Goal: Information Seeking & Learning: Learn about a topic

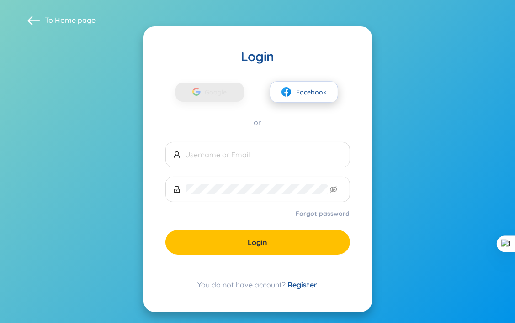
click at [316, 96] on span "Facebook" at bounding box center [311, 92] width 31 height 10
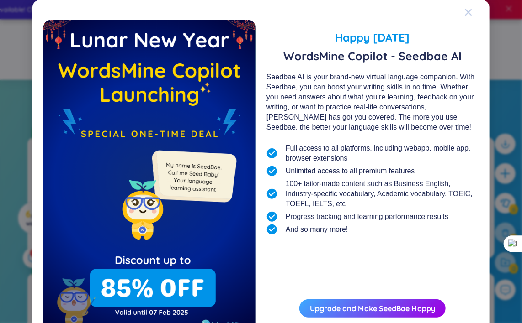
click at [471, 12] on span "Close" at bounding box center [476, 12] width 25 height 25
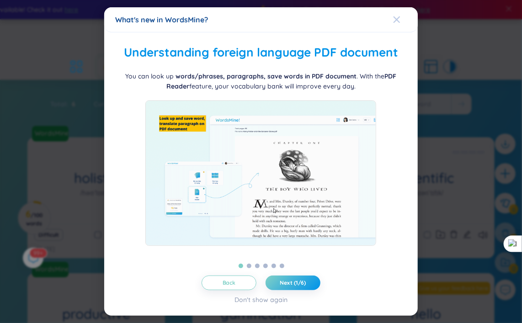
click at [395, 16] on icon "Close" at bounding box center [396, 19] width 7 height 7
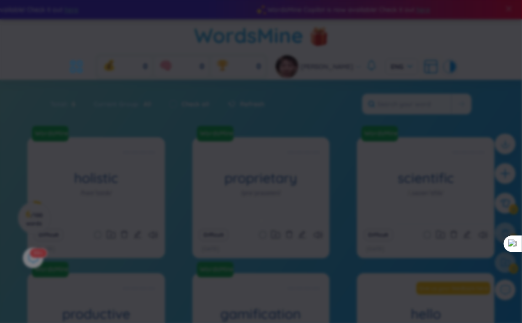
click at [397, 17] on div "What's new in WordsMine? Ra mắt WordsMine Copilot (SeedBae AI) Chào bạn, chúng …" at bounding box center [260, 239] width 313 height 479
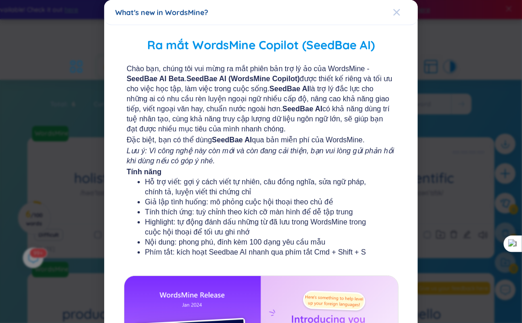
click at [394, 15] on icon "Close" at bounding box center [396, 12] width 6 height 6
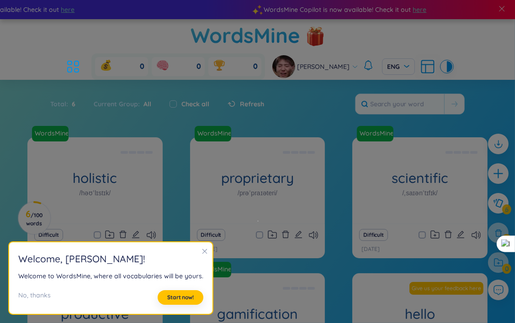
click at [201, 254] on icon "close" at bounding box center [204, 251] width 6 height 6
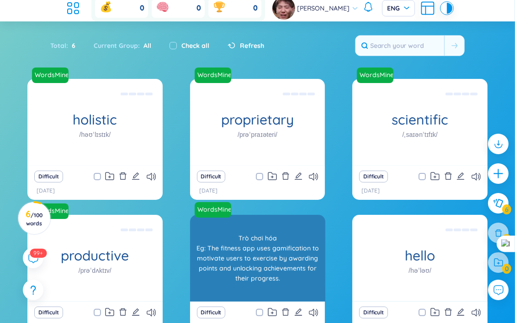
scroll to position [47, 0]
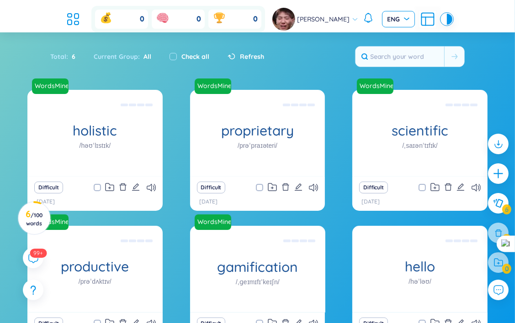
click at [392, 25] on span at bounding box center [395, 19] width 16 height 16
click at [390, 41] on div "VIE" at bounding box center [391, 38] width 22 height 10
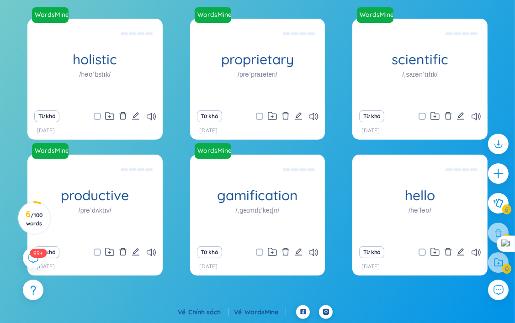
scroll to position [20, 0]
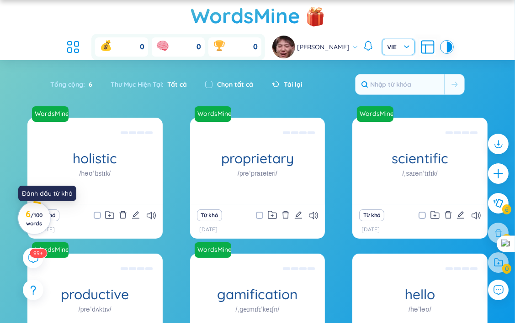
click at [28, 215] on h3 "6 / 100 words" at bounding box center [34, 219] width 21 height 16
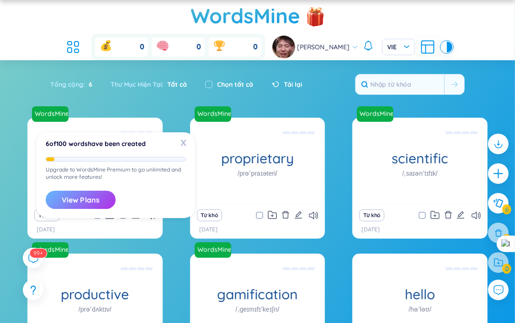
click at [104, 196] on button "View Plans" at bounding box center [81, 200] width 70 height 18
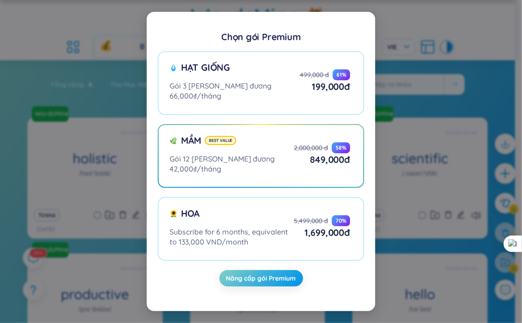
click at [434, 196] on div "Chọn gói Premium Hạt giống Gói 3 tháng, tương đương 66,000₫/tháng 499,000 đ 61 …" at bounding box center [261, 161] width 522 height 323
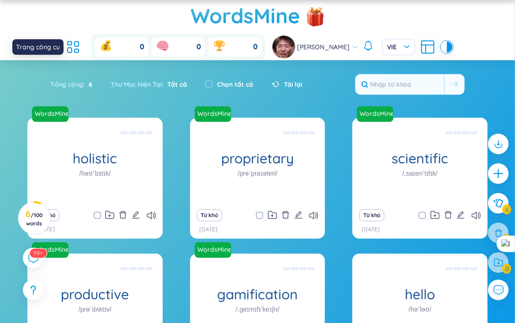
click at [81, 48] on icon at bounding box center [73, 47] width 16 height 16
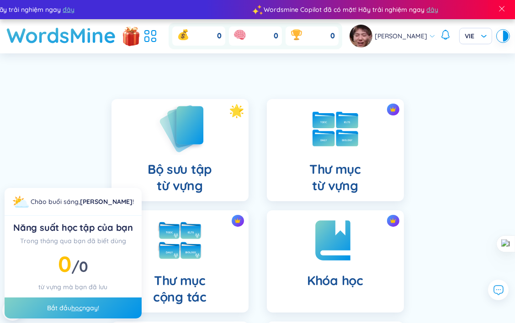
scroll to position [2, 0]
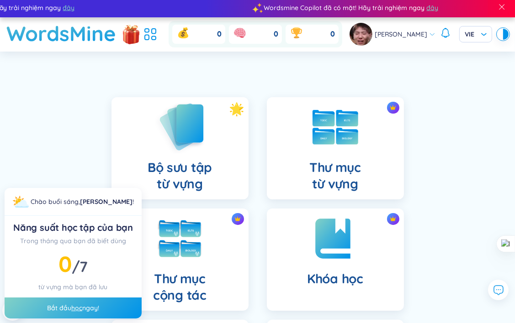
click at [221, 148] on div "Bộ sưu tập từ vựng" at bounding box center [179, 148] width 137 height 102
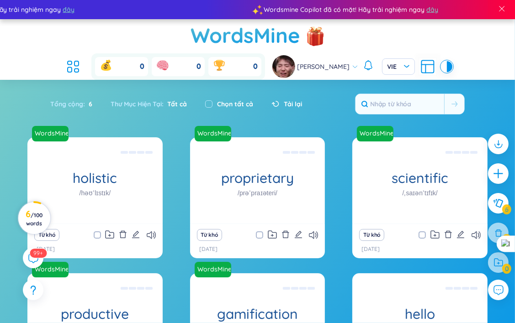
click at [37, 219] on span "/ 100 words" at bounding box center [34, 219] width 16 height 15
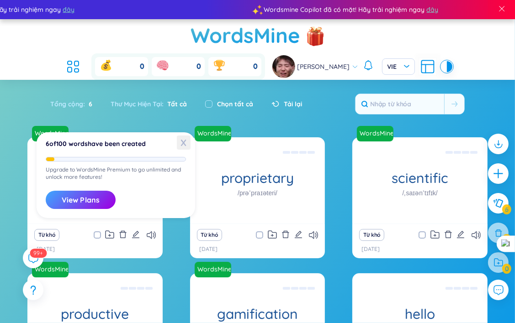
click at [184, 140] on span "X" at bounding box center [184, 143] width 14 height 14
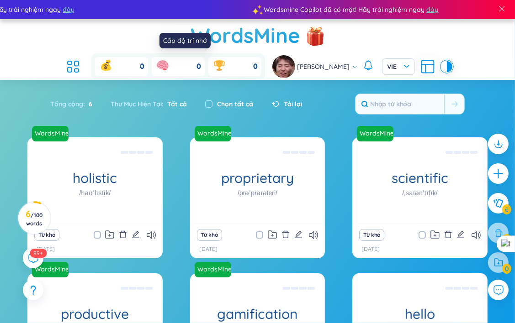
click at [207, 40] on div "Cấp độ trí nhớ" at bounding box center [184, 41] width 51 height 16
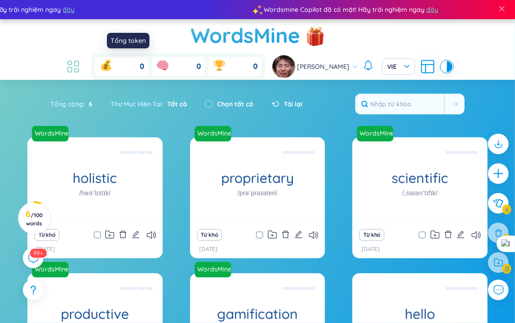
click at [81, 63] on icon at bounding box center [73, 66] width 16 height 16
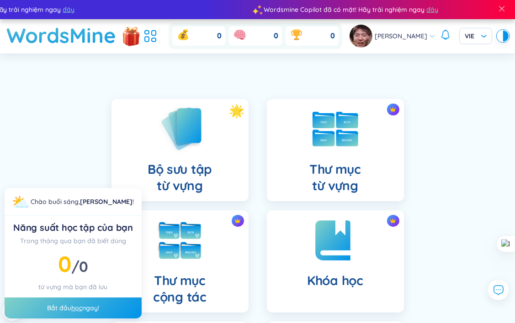
click at [431, 35] on div "Thu Phươngg VIE" at bounding box center [428, 36] width 159 height 23
click at [412, 41] on div "Thu Phươngg" at bounding box center [392, 36] width 86 height 23
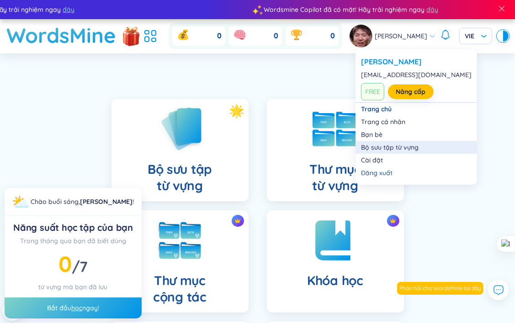
click at [395, 146] on link "Bộ sưu tập từ vựng" at bounding box center [416, 147] width 111 height 9
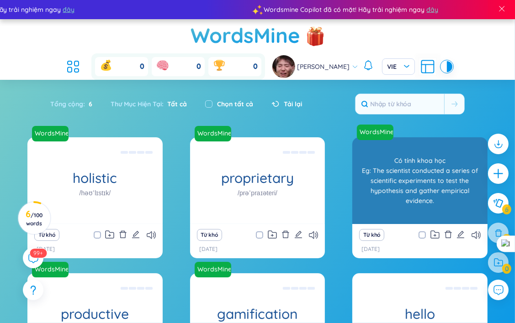
scroll to position [119, 0]
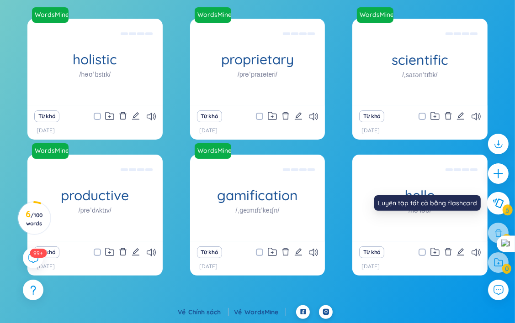
click at [494, 208] on icon at bounding box center [497, 204] width 11 height 10
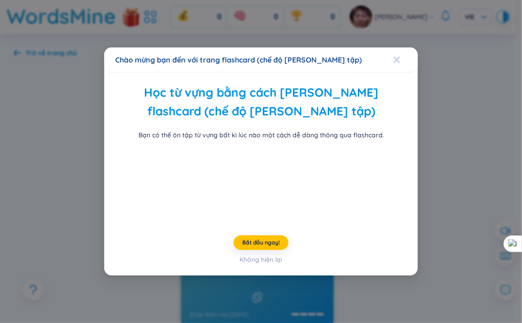
click at [399, 47] on div "Close" at bounding box center [396, 59] width 7 height 25
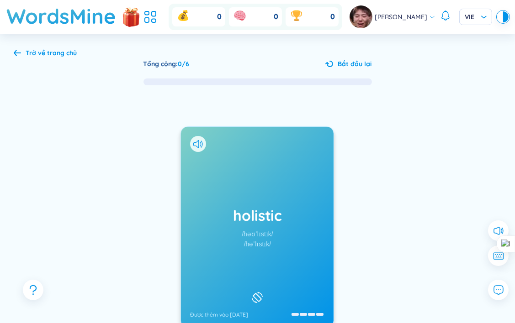
click at [52, 54] on div "Trở về trang chủ" at bounding box center [51, 53] width 51 height 10
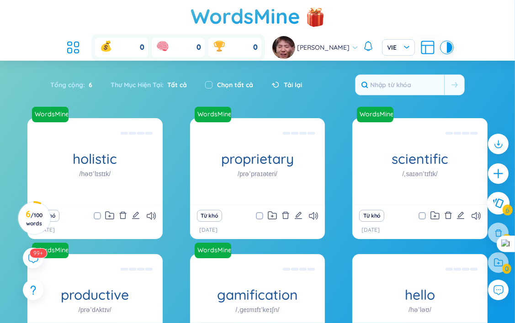
click at [504, 203] on button at bounding box center [498, 203] width 23 height 23
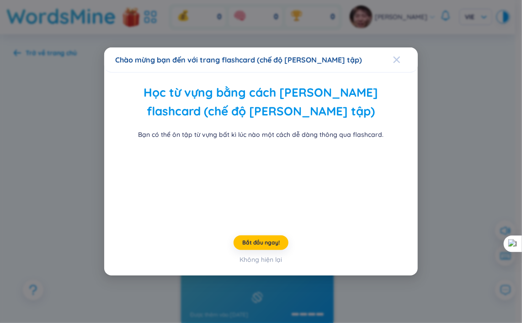
click at [400, 56] on icon "Close" at bounding box center [396, 59] width 7 height 7
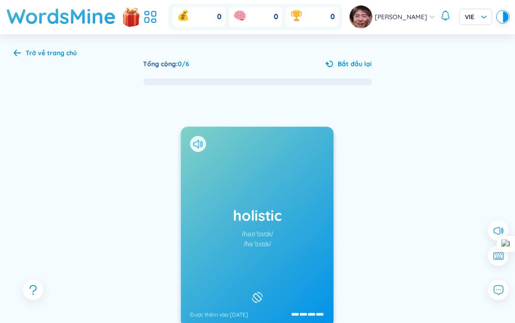
click at [16, 50] on icon at bounding box center [17, 53] width 7 height 6
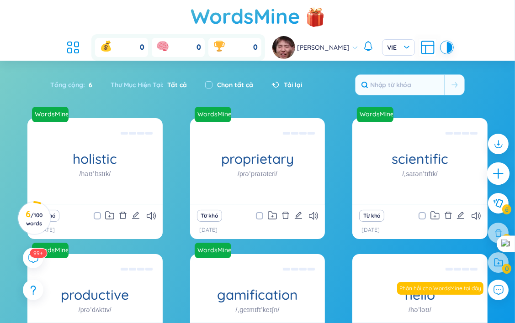
click at [499, 173] on icon "plus" at bounding box center [498, 174] width 13 height 13
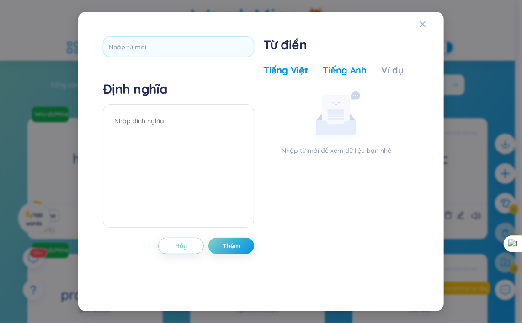
click at [355, 74] on div "Tiếng Anh" at bounding box center [344, 70] width 44 height 13
click at [374, 72] on div "Tiếng Việt Tiếng Anh Ví dụ" at bounding box center [333, 73] width 140 height 18
click at [386, 73] on div "Ví dụ" at bounding box center [392, 70] width 22 height 13
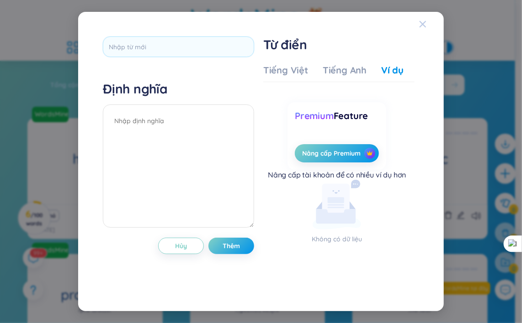
click at [422, 28] on div "Close" at bounding box center [422, 24] width 7 height 25
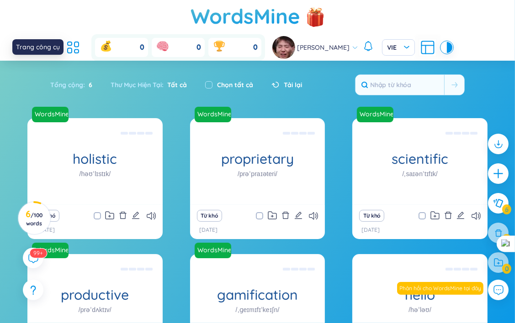
click at [81, 47] on icon at bounding box center [73, 47] width 16 height 16
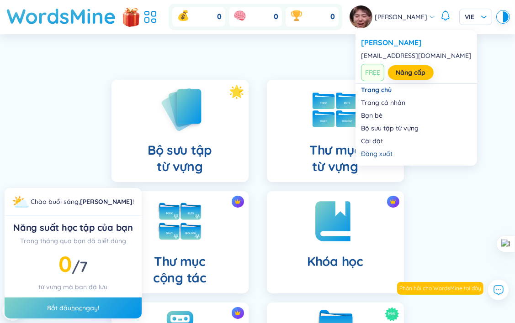
click at [424, 21] on div "Thu Phươngg" at bounding box center [392, 16] width 86 height 23
click at [388, 153] on div "Đăng xuất" at bounding box center [416, 153] width 111 height 9
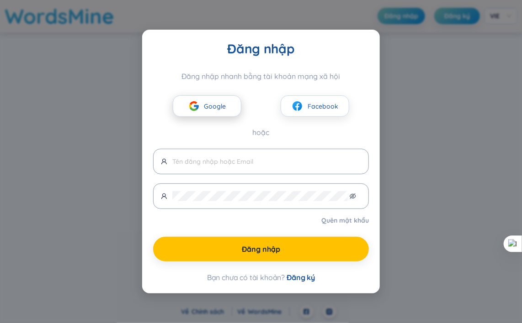
click at [212, 111] on span "Google" at bounding box center [215, 106] width 22 height 10
click at [215, 109] on span "Google" at bounding box center [215, 106] width 22 height 10
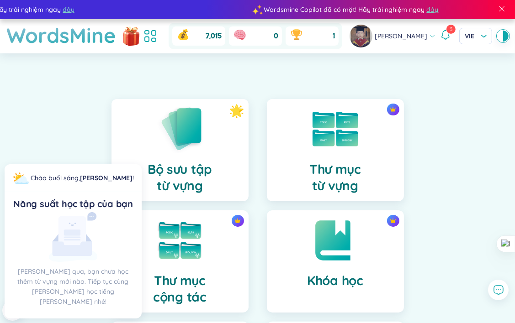
click at [440, 40] on icon at bounding box center [445, 34] width 11 height 11
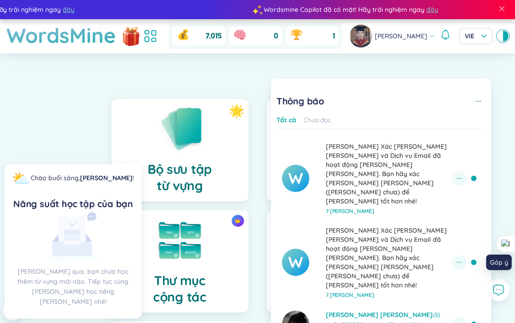
click at [498, 291] on icon at bounding box center [498, 290] width 12 height 12
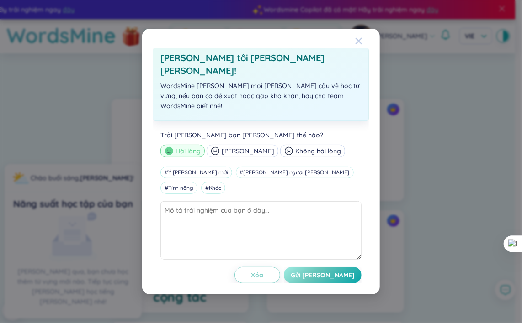
click at [355, 45] on icon "Close" at bounding box center [358, 40] width 7 height 7
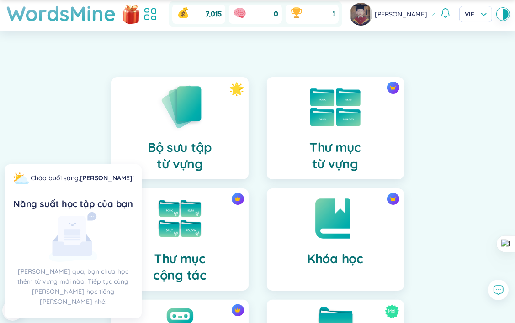
scroll to position [22, 0]
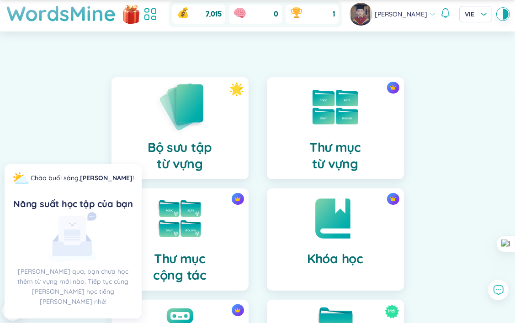
click at [221, 165] on div "Bộ sưu tập từ vựng" at bounding box center [179, 128] width 137 height 102
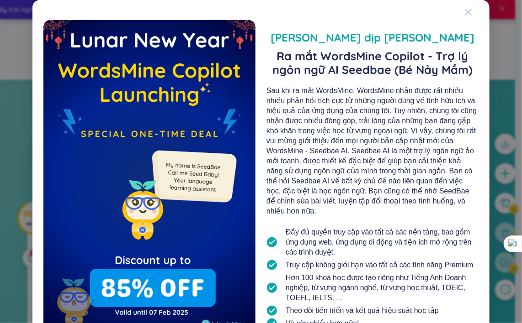
click at [466, 20] on div "Close" at bounding box center [467, 12] width 7 height 25
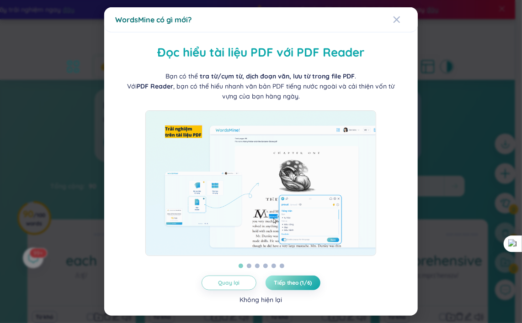
click at [253, 305] on div "Không hiện lại" at bounding box center [261, 300] width 42 height 10
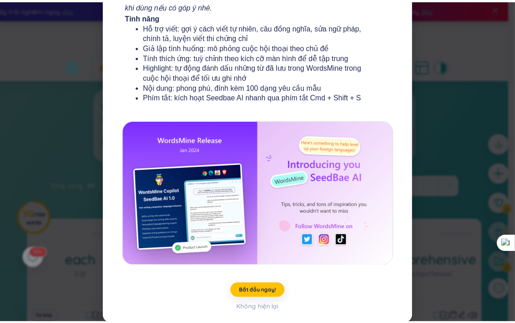
scroll to position [156, 0]
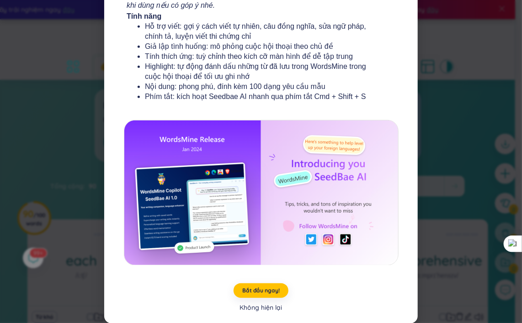
click at [263, 309] on div "Không hiện lại" at bounding box center [261, 308] width 42 height 10
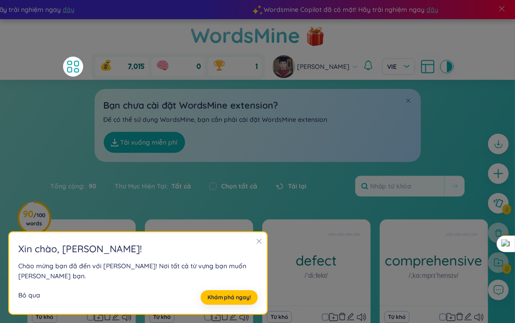
click at [35, 297] on div "Bỏ qua" at bounding box center [29, 297] width 22 height 15
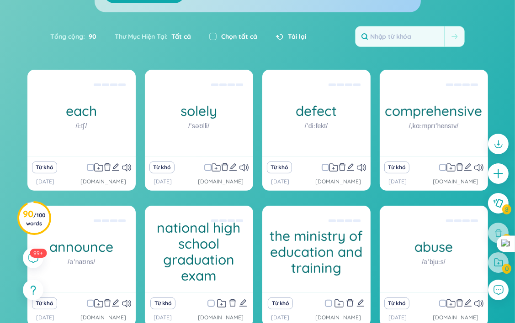
scroll to position [67, 0]
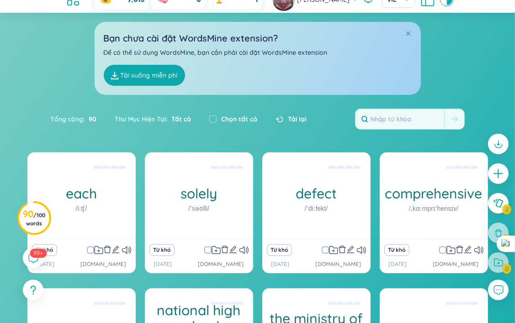
click at [139, 80] on link "Tải xuống miễn phí" at bounding box center [144, 75] width 81 height 21
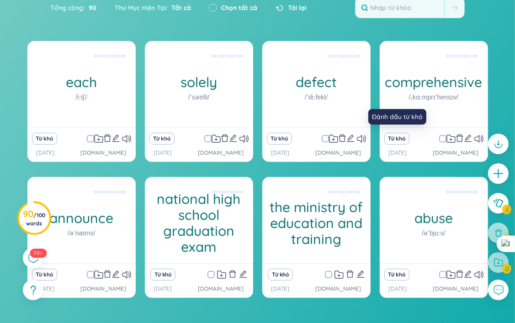
scroll to position [224, 0]
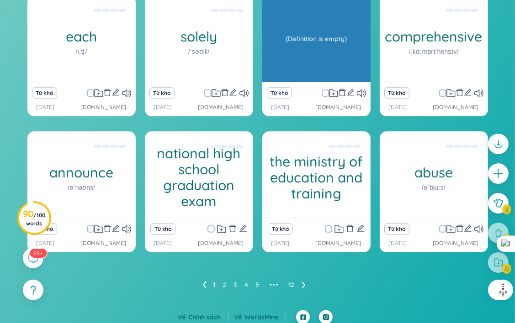
click at [301, 59] on div "(Definition is empty)" at bounding box center [316, 39] width 99 height 82
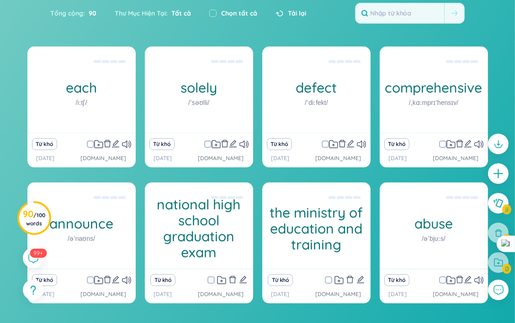
scroll to position [229, 0]
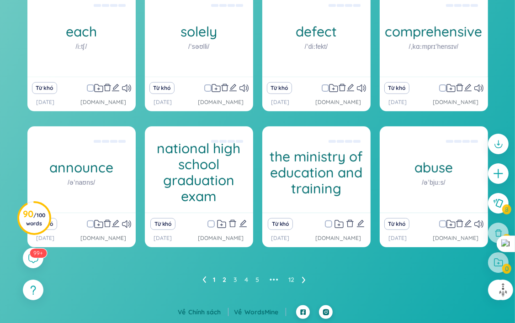
click at [225, 281] on link "2" at bounding box center [225, 280] width 4 height 14
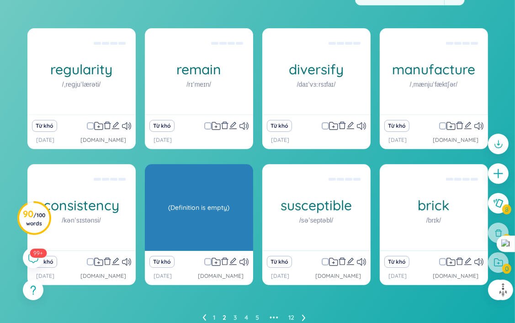
scroll to position [188, 0]
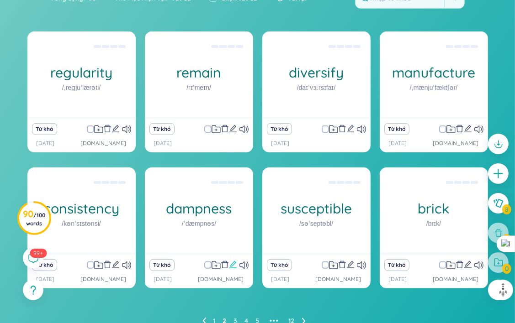
click at [232, 265] on icon "edit" at bounding box center [233, 265] width 8 height 8
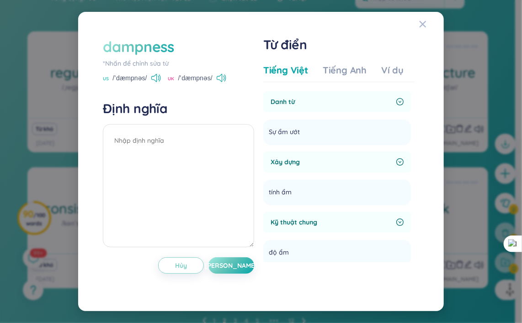
click at [457, 257] on div "dampness *Nhấn để chỉnh sửa từ US /ˈdæmpnəs/ UK /ˈdæmpnəs/ Định nghĩa Hủy Lưu T…" at bounding box center [261, 161] width 522 height 323
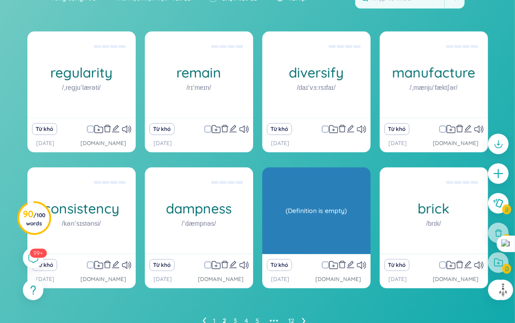
scroll to position [0, 0]
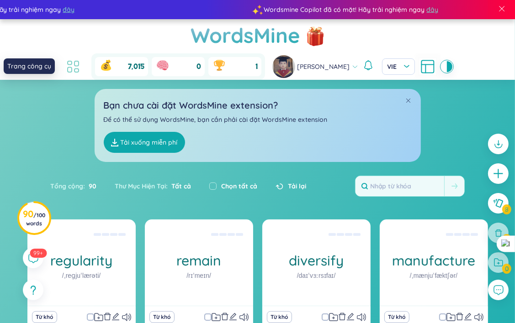
click at [69, 69] on icon at bounding box center [70, 69] width 4 height 5
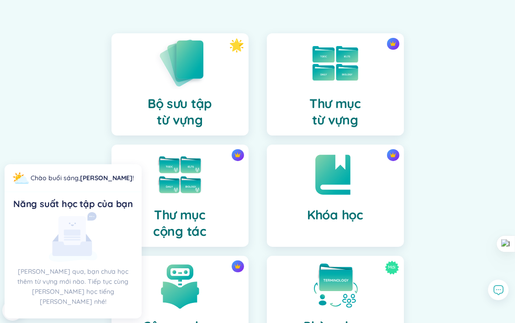
scroll to position [60, 0]
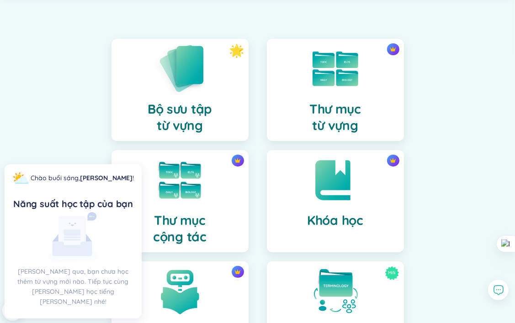
click at [201, 88] on img at bounding box center [180, 68] width 50 height 52
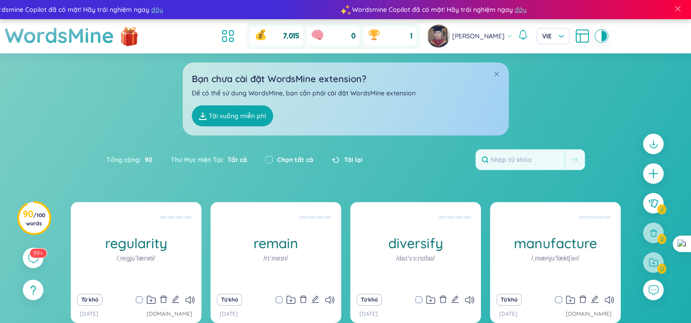
click at [30, 3] on div "Wordsmine Copilot đã có mặt! Hãy trải nghiệm ngay đây Wordsmine Copilot đã có m…" at bounding box center [346, 9] width 1474 height 19
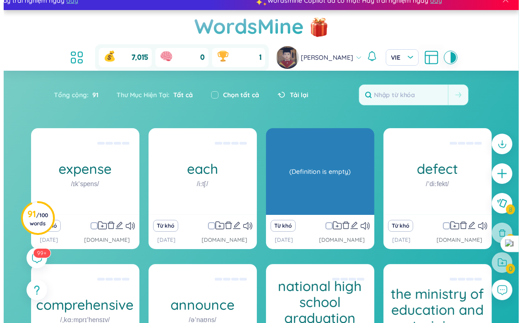
scroll to position [14, 0]
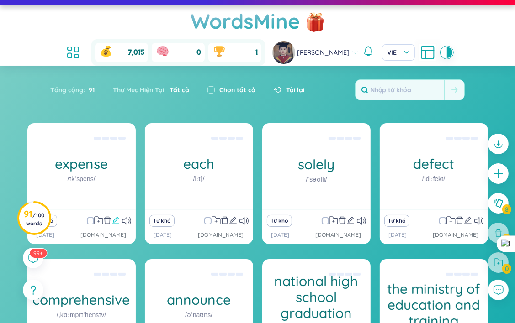
click at [117, 223] on icon "edit" at bounding box center [115, 220] width 8 height 8
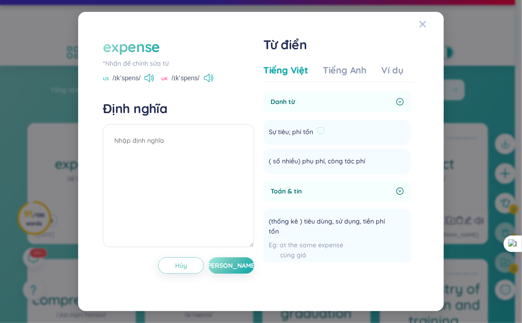
click at [334, 135] on li "Sự tiêu; phí tổn Thêm" at bounding box center [337, 133] width 148 height 26
click at [308, 130] on span "Sự tiêu; phí tổn" at bounding box center [291, 132] width 44 height 11
click at [319, 130] on icon at bounding box center [320, 131] width 8 height 8
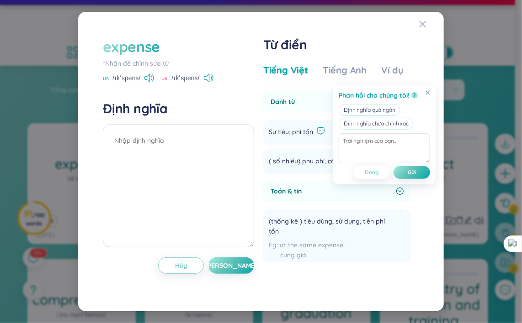
click at [337, 133] on div "Phản hồi cho chúng tôi! ? Định nghĩa quá ngắn Định nghĩa chưa chính xác Đóng Gửi" at bounding box center [384, 135] width 102 height 100
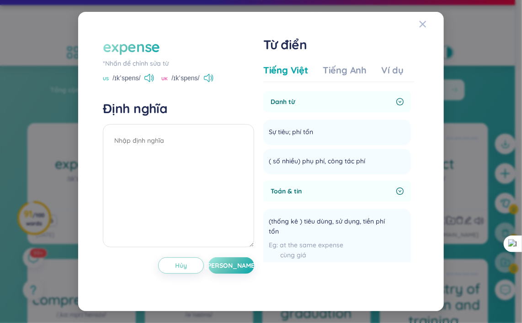
click at [397, 188] on icon "right-circle" at bounding box center [399, 191] width 7 height 7
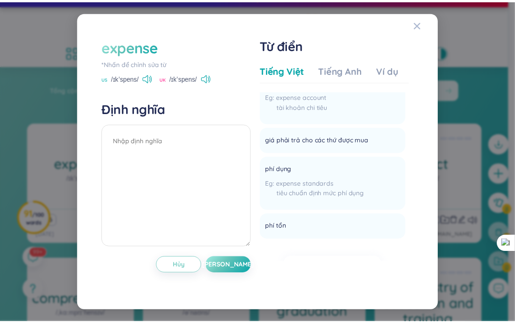
scroll to position [428, 0]
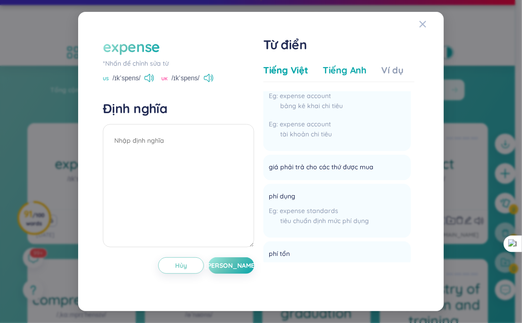
click at [354, 77] on div "Tiếng Anh" at bounding box center [344, 70] width 44 height 13
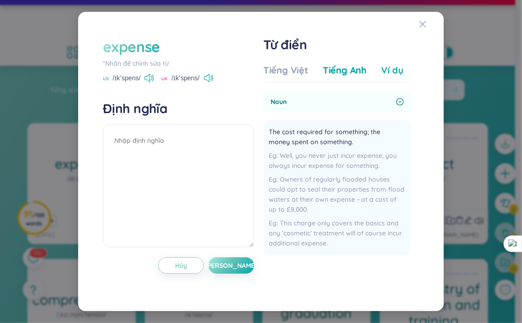
click at [387, 74] on div "Ví dụ" at bounding box center [392, 70] width 22 height 13
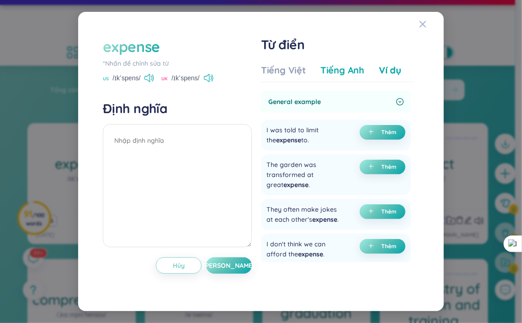
click at [352, 77] on div "Tiếng Anh" at bounding box center [342, 70] width 44 height 13
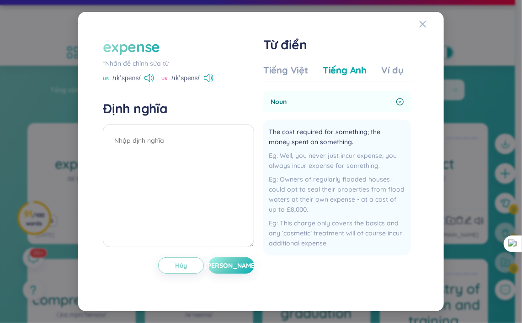
click at [239, 271] on button "[PERSON_NAME]" at bounding box center [231, 266] width 46 height 16
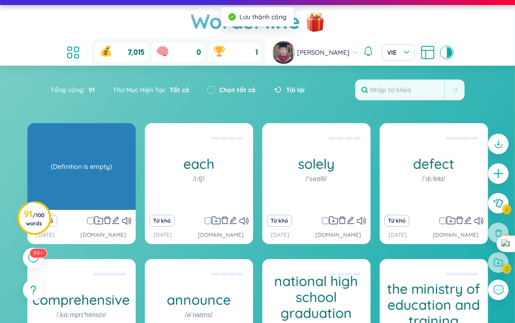
click at [105, 184] on div "(Definition is empty)" at bounding box center [81, 167] width 99 height 82
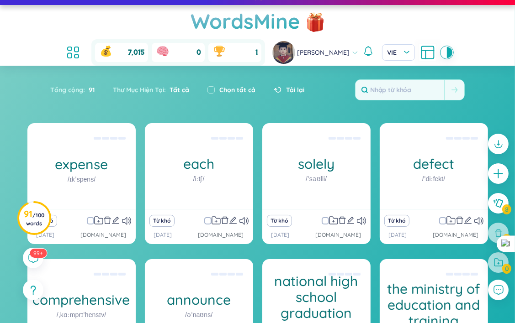
scroll to position [97, 0]
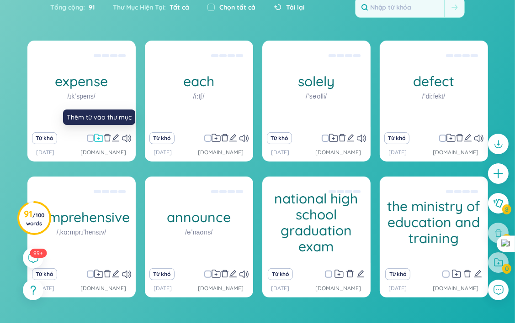
click at [100, 139] on icon at bounding box center [98, 138] width 9 height 9
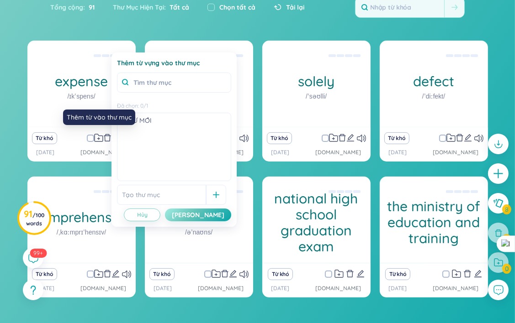
click at [89, 158] on div "Từ khó [DATE] [DOMAIN_NAME]" at bounding box center [81, 144] width 108 height 34
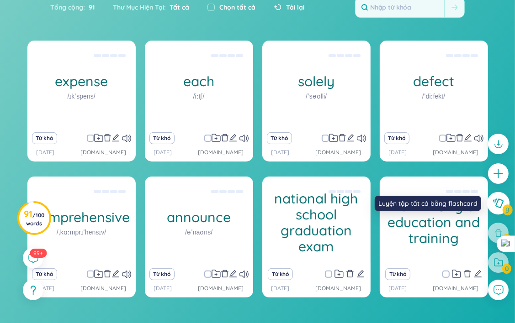
click at [493, 205] on icon at bounding box center [497, 204] width 11 height 10
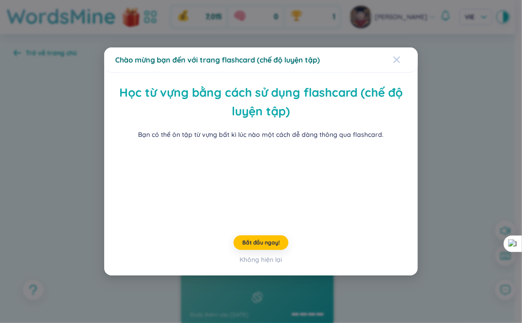
click at [400, 47] on span "Close" at bounding box center [405, 59] width 25 height 25
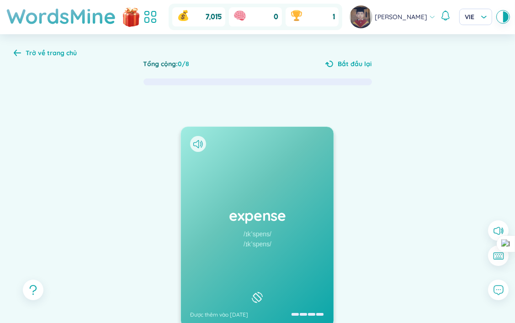
click at [289, 228] on div "expense /ɪkˈspens/ /ɪkˈspens/ Được thêm vào [DATE]" at bounding box center [257, 227] width 153 height 201
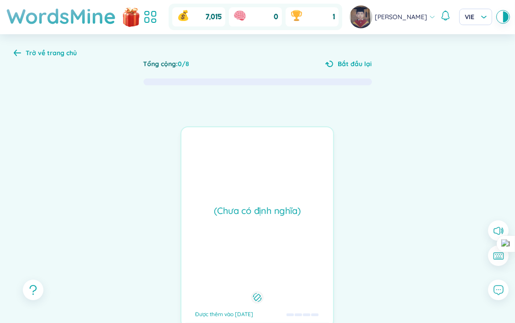
scroll to position [122, 0]
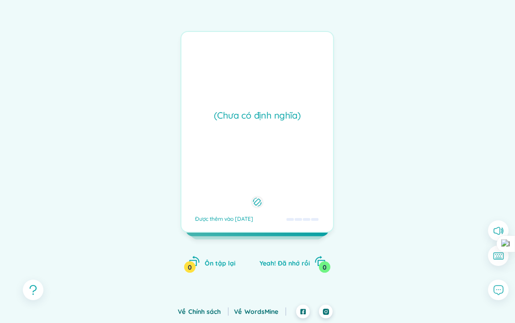
click at [263, 172] on div "(Chưa có định nghĩa) Được thêm vào [DATE]" at bounding box center [256, 132] width 153 height 202
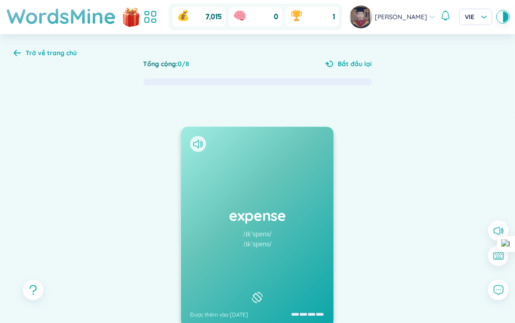
click at [17, 56] on icon at bounding box center [17, 53] width 7 height 6
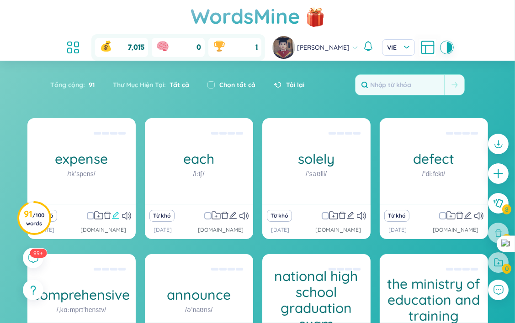
click at [113, 215] on icon "edit" at bounding box center [115, 215] width 8 height 8
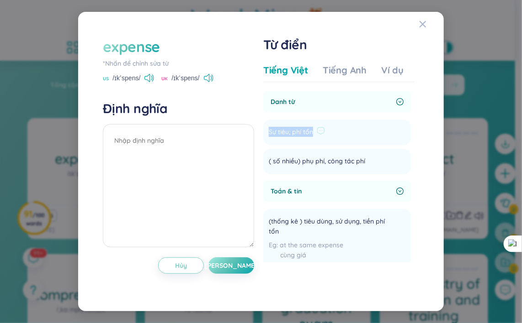
drag, startPoint x: 311, startPoint y: 128, endPoint x: 269, endPoint y: 135, distance: 42.1
click at [269, 135] on span "Sự tiêu; phí tổn" at bounding box center [291, 132] width 44 height 11
drag, startPoint x: 269, startPoint y: 135, endPoint x: 342, endPoint y: 107, distance: 77.6
click at [342, 107] on div "Danh từ" at bounding box center [337, 101] width 148 height 21
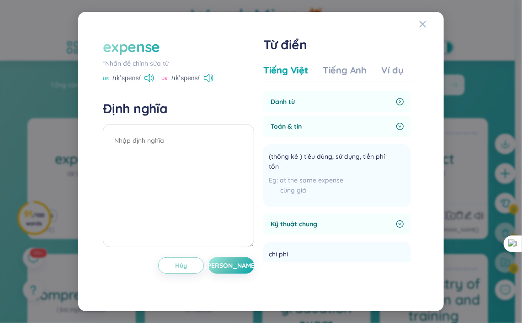
click at [368, 107] on div "Danh từ" at bounding box center [337, 101] width 148 height 21
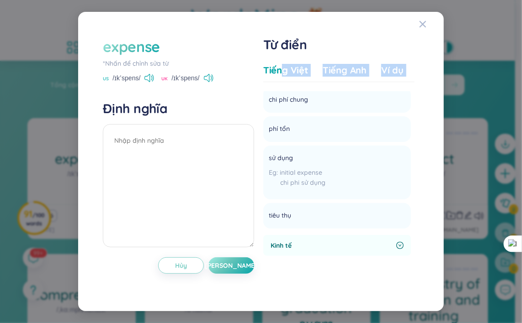
scroll to position [199, 0]
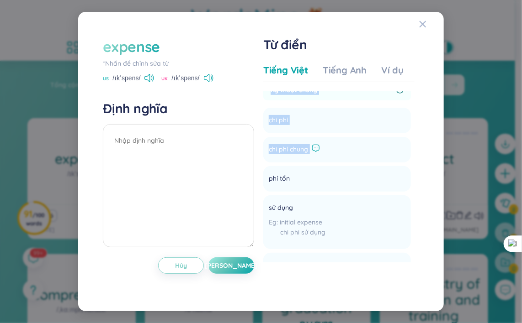
drag, startPoint x: 270, startPoint y: 100, endPoint x: 317, endPoint y: 150, distance: 68.5
click at [317, 150] on section "Danh từ Sự tiêu; phí tổn Thêm ( số nhiều) phụ phí, công tác phí Thêm Toán & tin…" at bounding box center [338, 176] width 151 height 171
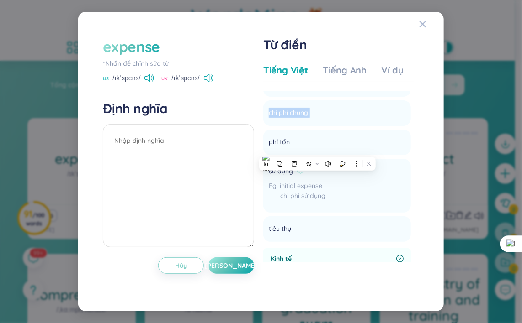
scroll to position [332, 0]
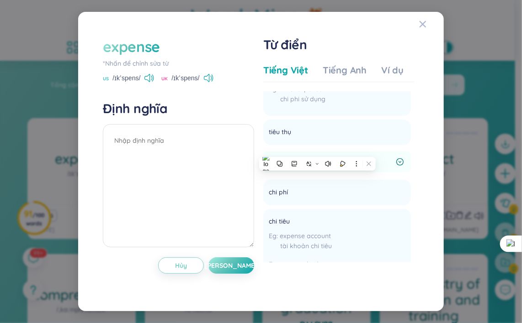
click at [403, 162] on div "Kinh tế" at bounding box center [337, 162] width 148 height 21
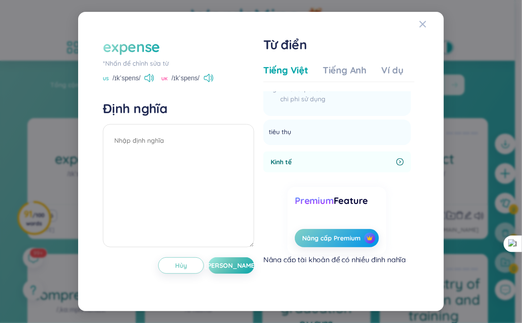
click at [399, 161] on icon "right-circle" at bounding box center [399, 161] width 7 height 7
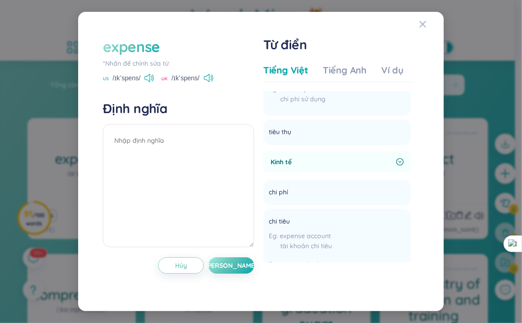
click at [398, 162] on icon "right-circle" at bounding box center [399, 162] width 3 height 2
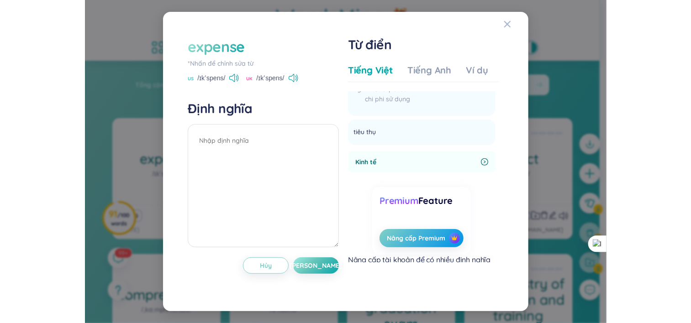
scroll to position [345, 0]
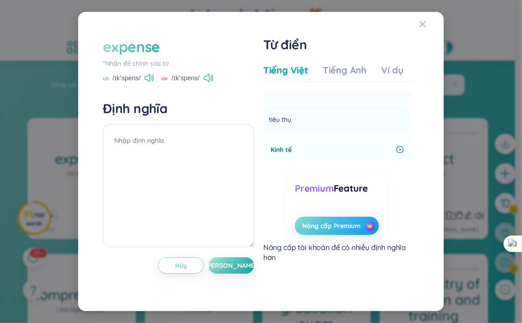
click at [344, 217] on button "Nâng cấp Premium" at bounding box center [337, 226] width 84 height 18
click at [354, 226] on span "Nâng cấp Premium" at bounding box center [331, 225] width 58 height 9
click at [354, 225] on span "Nâng cấp Premium" at bounding box center [331, 225] width 58 height 9
click at [423, 26] on icon "Close" at bounding box center [422, 24] width 7 height 7
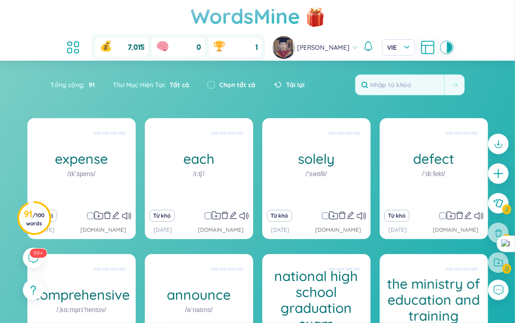
click at [206, 13] on h1 "WordsMine" at bounding box center [245, 16] width 110 height 32
click at [68, 42] on icon at bounding box center [70, 44] width 4 height 4
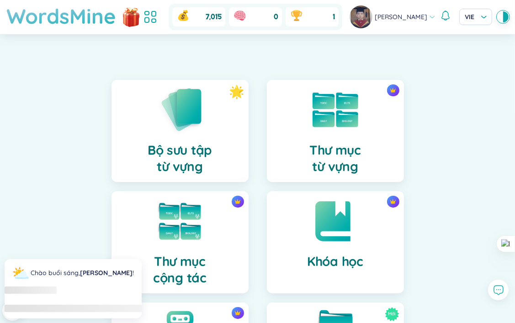
click at [116, 20] on h1 "WordsMine" at bounding box center [61, 16] width 110 height 32
